Goal: Information Seeking & Learning: Understand process/instructions

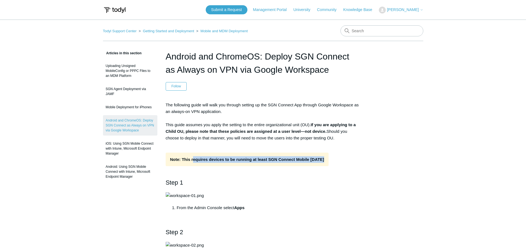
drag, startPoint x: 193, startPoint y: 160, endPoint x: 324, endPoint y: 160, distance: 130.3
click at [324, 160] on strong "Note: This requires devices to be running at least SGN Connect Mobile [DATE]" at bounding box center [247, 160] width 163 height 14
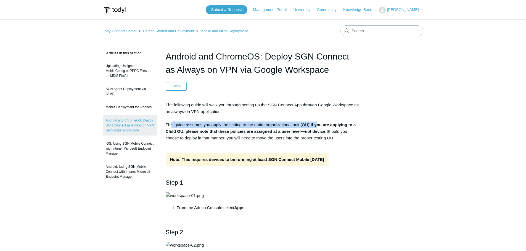
drag, startPoint x: 171, startPoint y: 126, endPoint x: 341, endPoint y: 130, distance: 170.4
click at [336, 130] on p "The following guide will walk you through setting up the SGN Connect App throug…" at bounding box center [263, 122] width 195 height 40
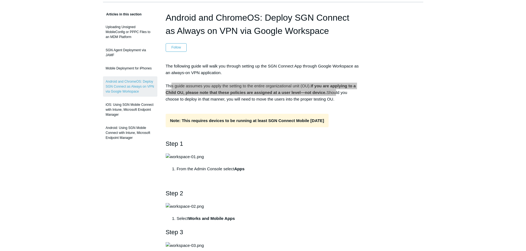
scroll to position [83, 0]
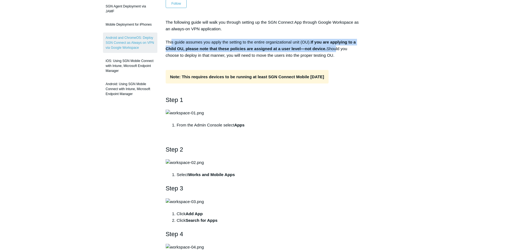
click at [184, 116] on img at bounding box center [185, 113] width 38 height 7
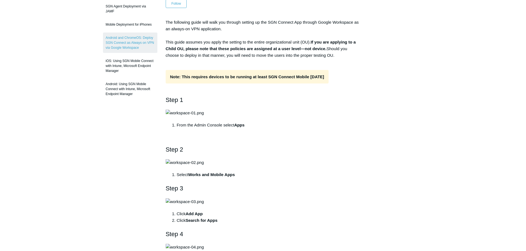
click at [184, 75] on strong "Note: This requires devices to be running at least SGN Connect Mobile [DATE]" at bounding box center [247, 77] width 163 height 14
drag, startPoint x: 226, startPoint y: 75, endPoint x: 318, endPoint y: 75, distance: 91.9
click at [318, 75] on strong "Note: This requires devices to be running at least SGN Connect Mobile [DATE]" at bounding box center [247, 77] width 163 height 14
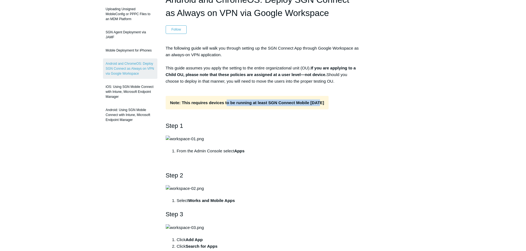
scroll to position [28, 0]
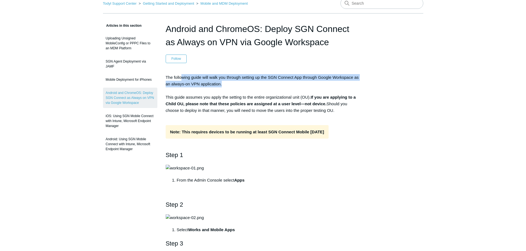
drag, startPoint x: 183, startPoint y: 80, endPoint x: 264, endPoint y: 82, distance: 80.9
click at [264, 82] on p "The following guide will walk you through setting up the SGN Connect App throug…" at bounding box center [263, 94] width 195 height 40
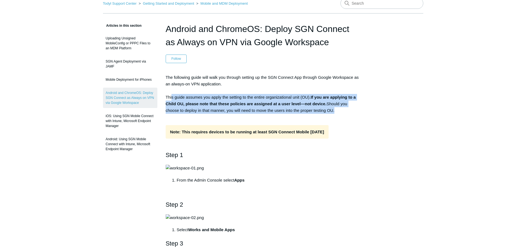
drag, startPoint x: 172, startPoint y: 99, endPoint x: 358, endPoint y: 113, distance: 186.6
click at [358, 113] on p "The following guide will walk you through setting up the SGN Connect App throug…" at bounding box center [263, 94] width 195 height 40
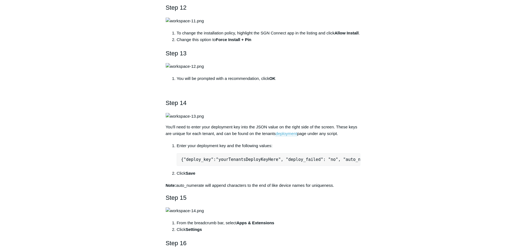
scroll to position [690, 0]
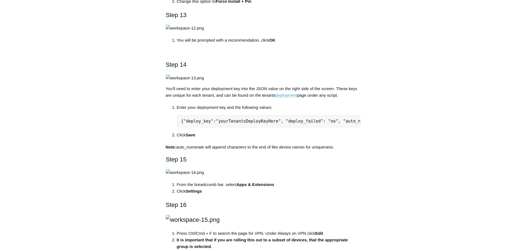
scroll to position [745, 0]
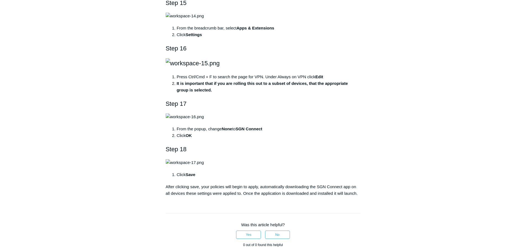
scroll to position [911, 0]
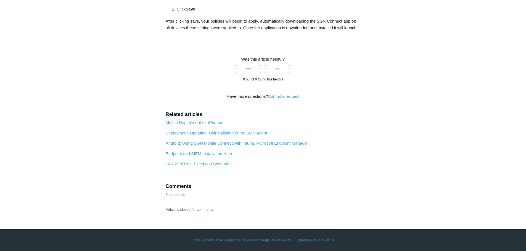
scroll to position [1104, 0]
